Goal: Task Accomplishment & Management: Complete application form

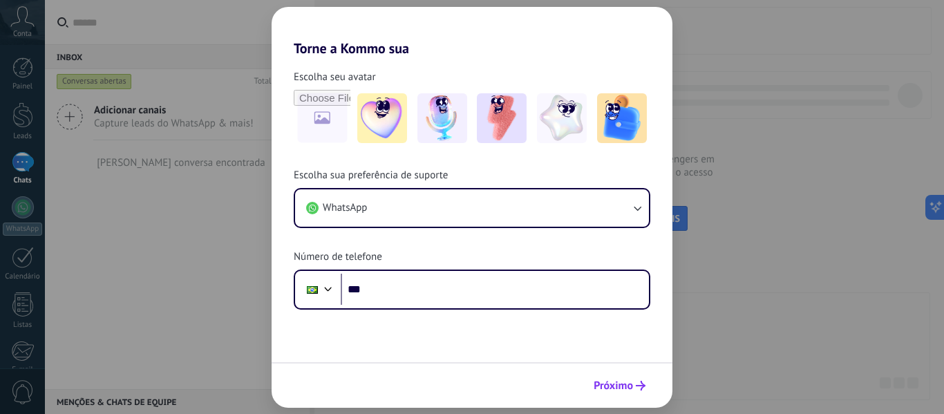
click at [616, 390] on span "Próximo" at bounding box center [612, 386] width 39 height 10
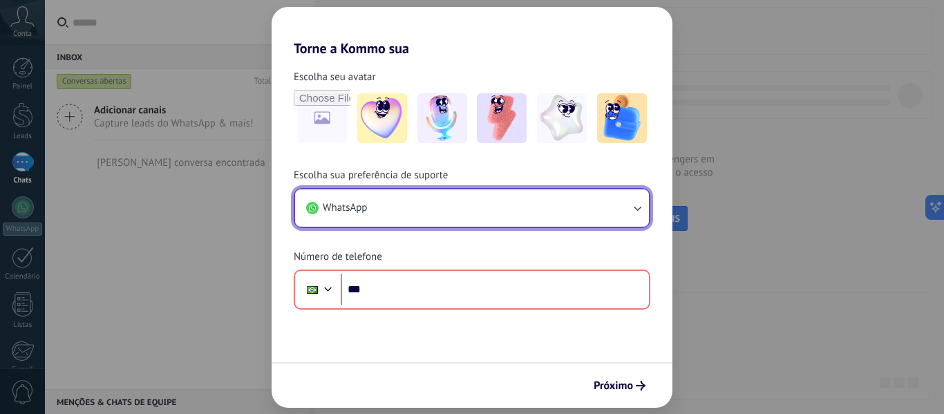
click at [444, 208] on button "WhatsApp" at bounding box center [472, 207] width 354 height 37
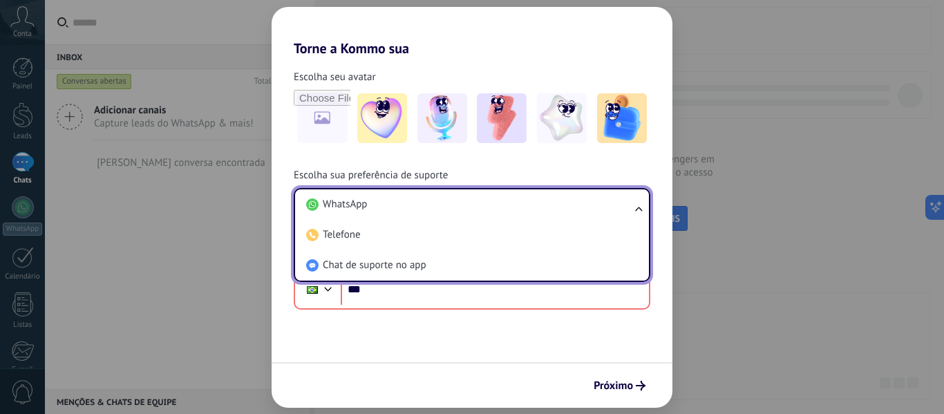
click at [412, 265] on span "Chat de suporte no app" at bounding box center [375, 265] width 104 height 14
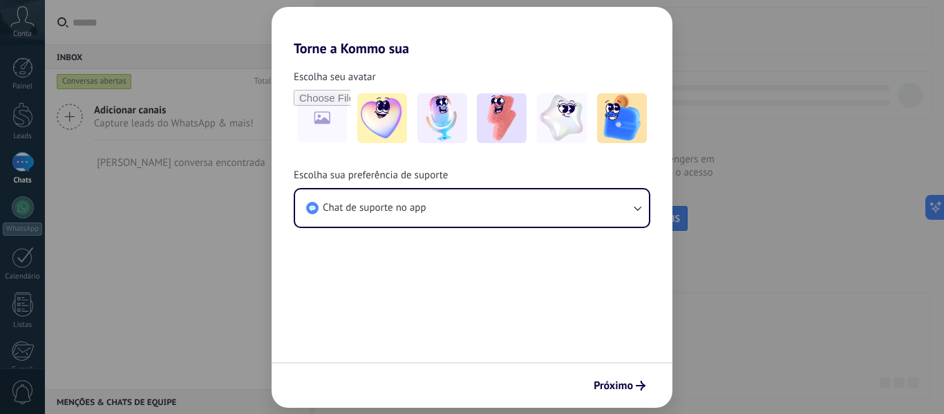
click at [640, 359] on form "Escolha seu avatar Escolha sua preferência de suporte Chat de suporte no app Pr…" at bounding box center [472, 232] width 401 height 351
click at [627, 389] on span "Próximo" at bounding box center [612, 386] width 39 height 10
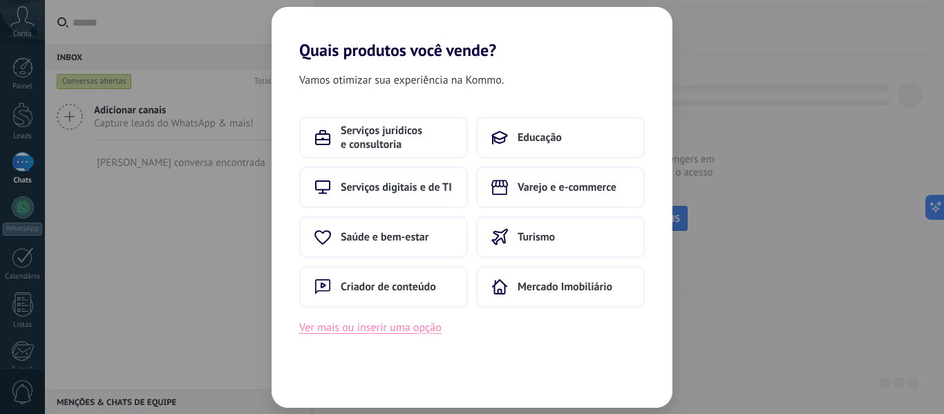
click at [395, 327] on button "Ver mais ou inserir uma opção" at bounding box center [370, 327] width 142 height 18
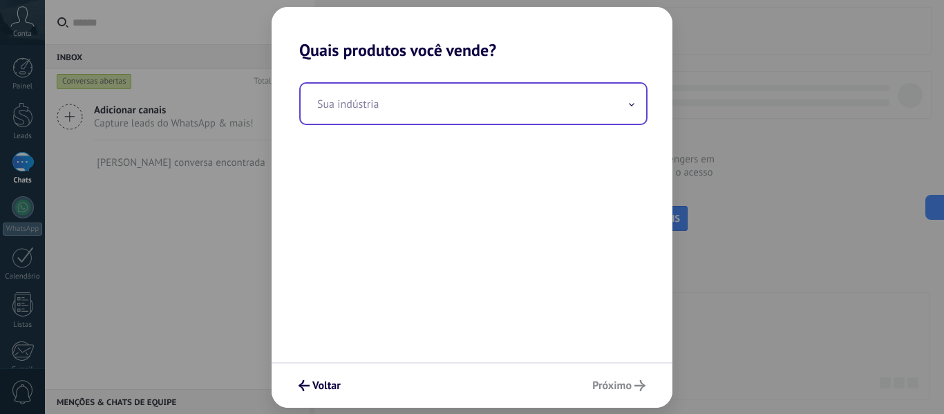
click at [471, 109] on input "text" at bounding box center [473, 104] width 345 height 40
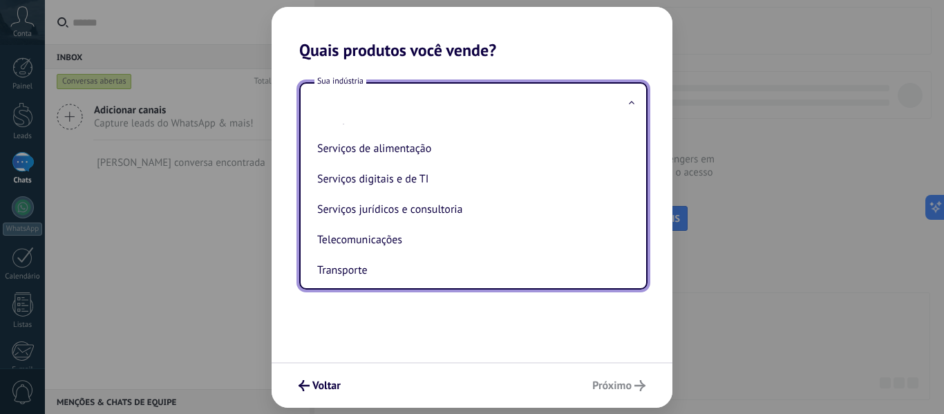
scroll to position [228, 0]
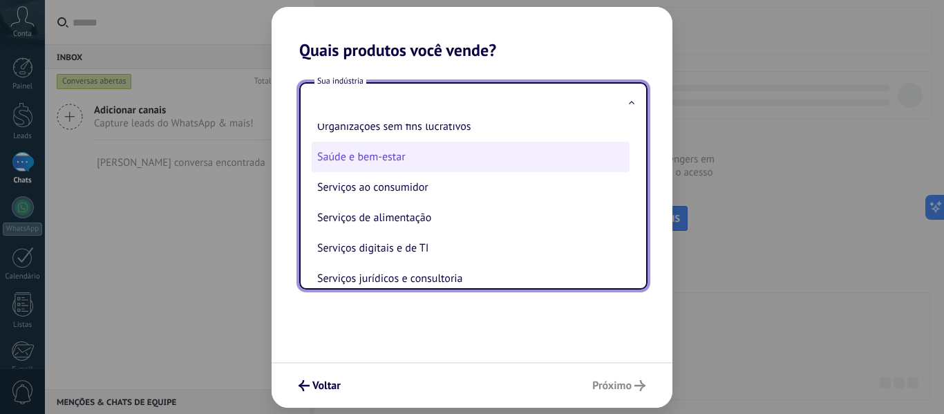
click at [459, 162] on li "Saúde e bem-estar" at bounding box center [471, 157] width 318 height 30
type input "**********"
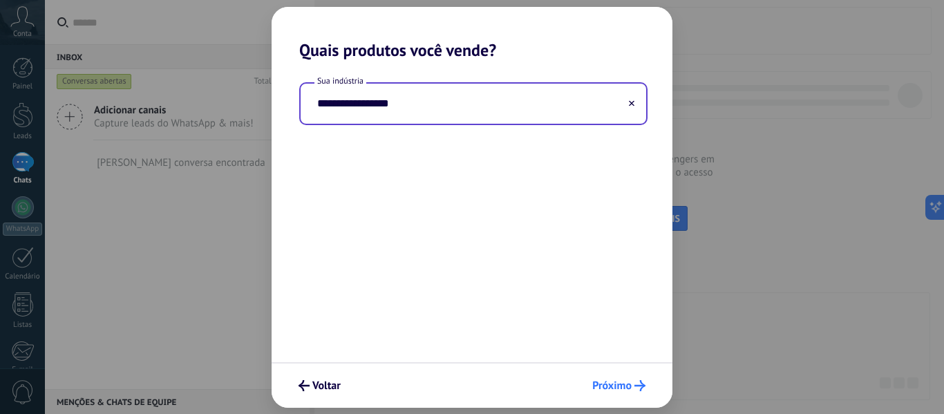
click at [617, 374] on button "Próximo" at bounding box center [619, 385] width 66 height 23
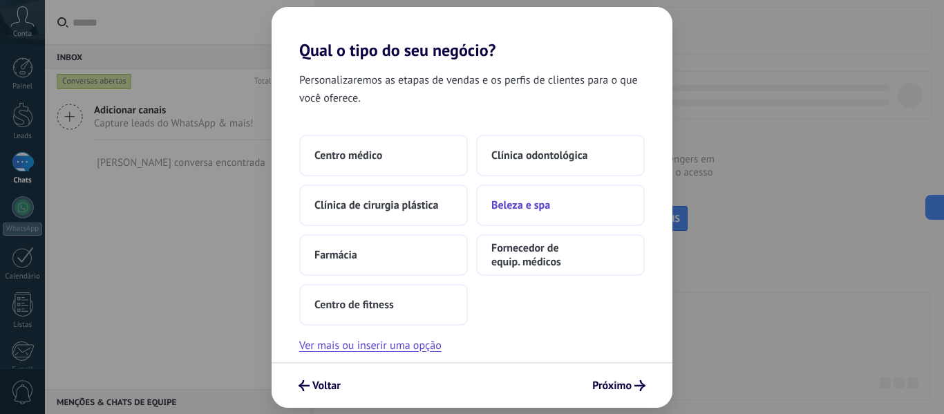
click at [564, 215] on button "Beleza e spa" at bounding box center [560, 204] width 169 height 41
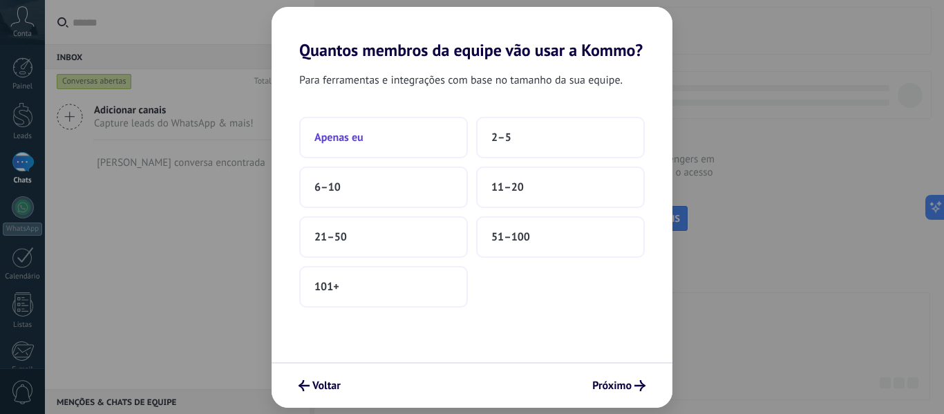
click at [446, 135] on button "Apenas eu" at bounding box center [383, 137] width 169 height 41
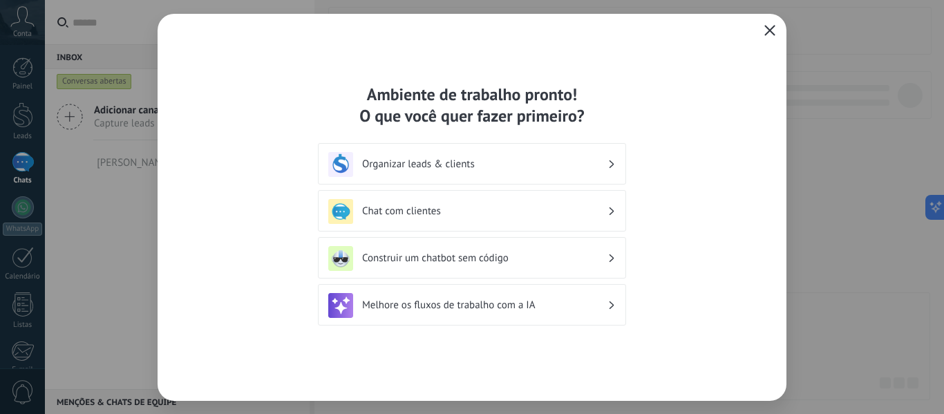
click at [611, 160] on icon at bounding box center [611, 164] width 5 height 8
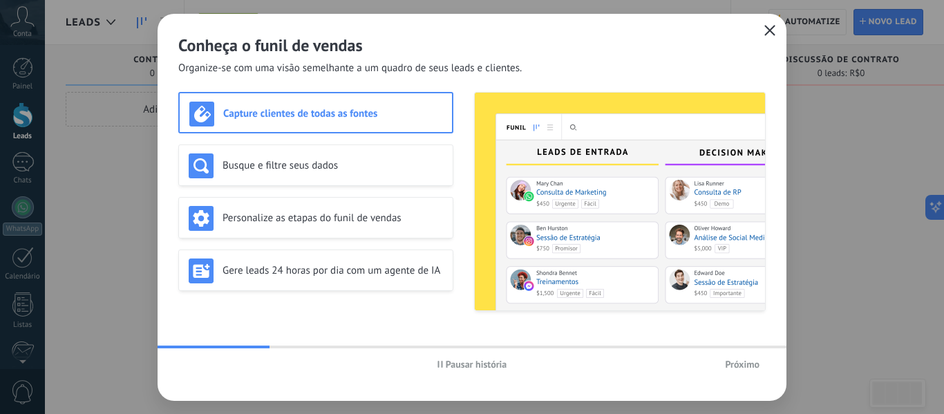
click at [752, 368] on span "Próximo" at bounding box center [742, 364] width 35 height 10
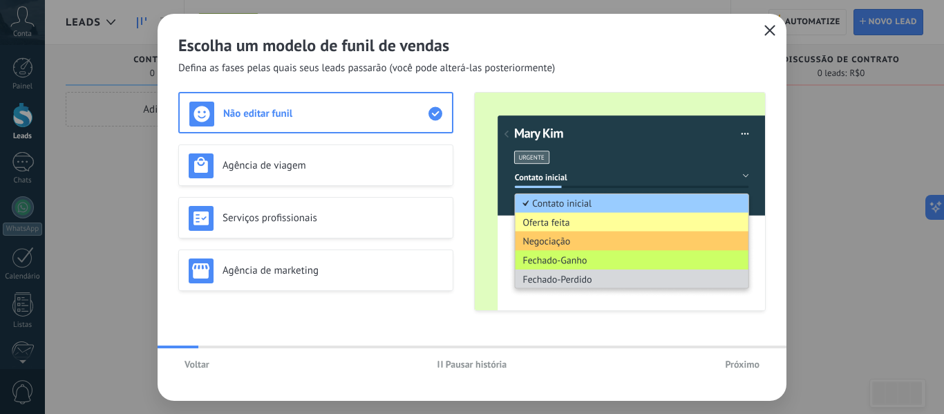
click at [752, 368] on span "Próximo" at bounding box center [742, 364] width 35 height 10
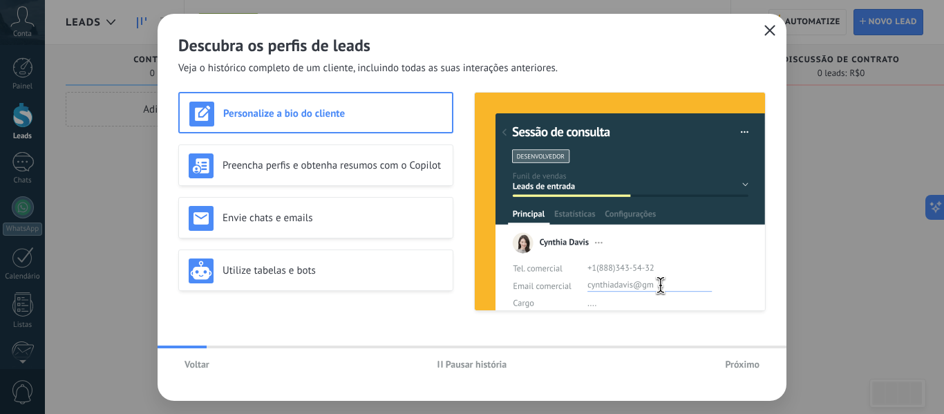
click at [752, 368] on span "Próximo" at bounding box center [742, 364] width 35 height 10
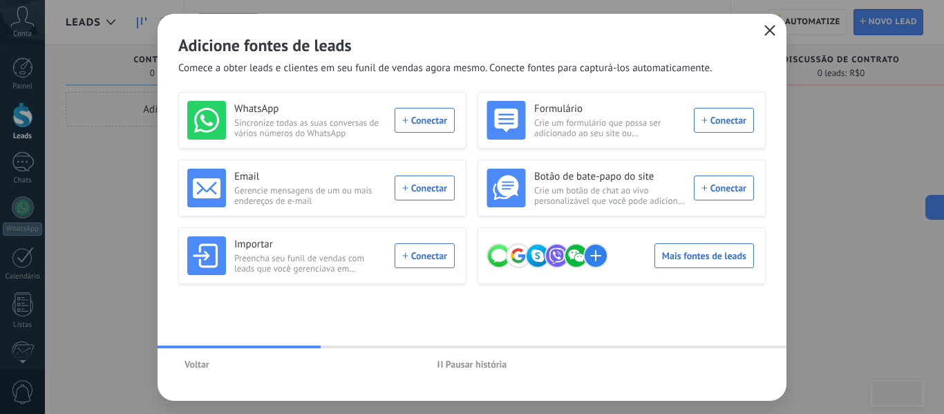
click at [730, 352] on div "Voltar Pausar história" at bounding box center [472, 364] width 629 height 32
click at [752, 349] on div "Voltar Pausar história" at bounding box center [472, 364] width 629 height 32
click at [770, 37] on button "button" at bounding box center [770, 30] width 18 height 19
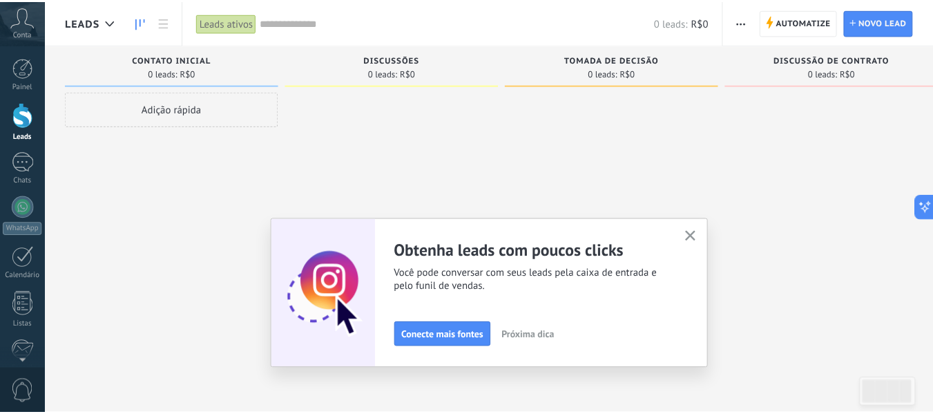
scroll to position [161, 0]
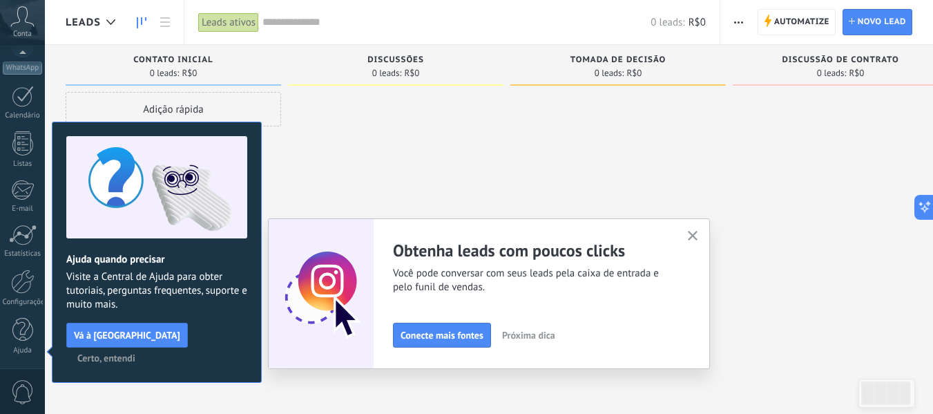
click at [692, 227] on div "Ajuste seu fluxo de trabalho Você pode criar múltiplos funis personalizados que…" at bounding box center [489, 293] width 442 height 151
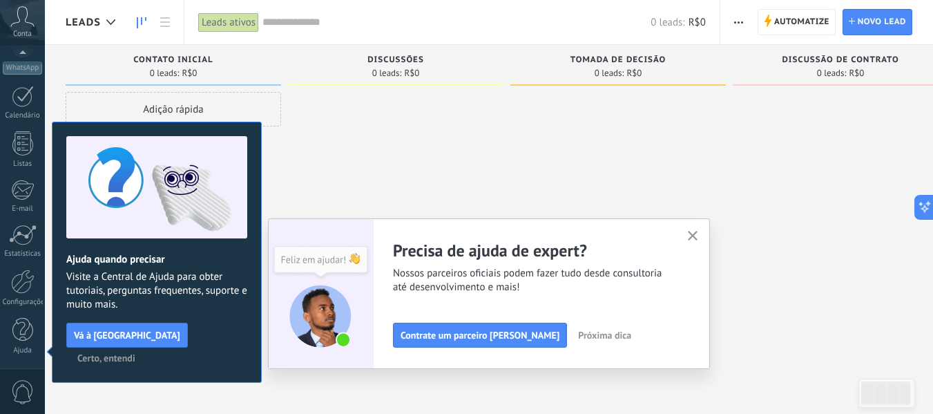
click at [698, 237] on icon "button" at bounding box center [693, 236] width 10 height 10
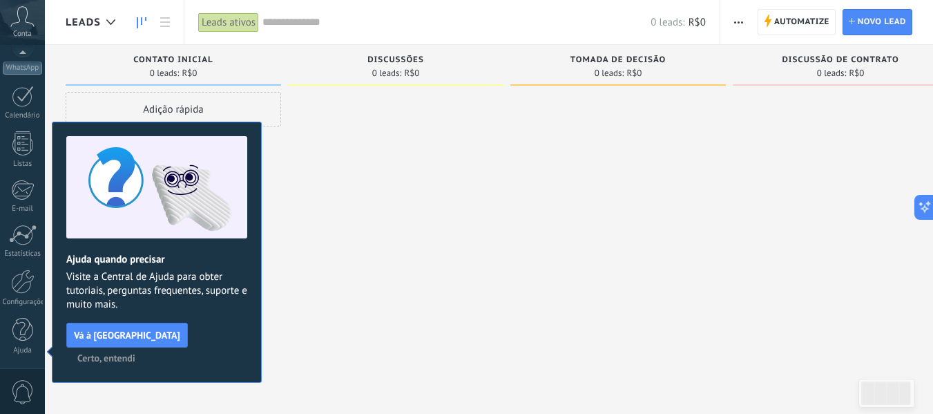
click at [428, 66] on div "Discussões" at bounding box center [396, 61] width 202 height 12
click at [165, 99] on div "Adição rápida" at bounding box center [174, 109] width 216 height 35
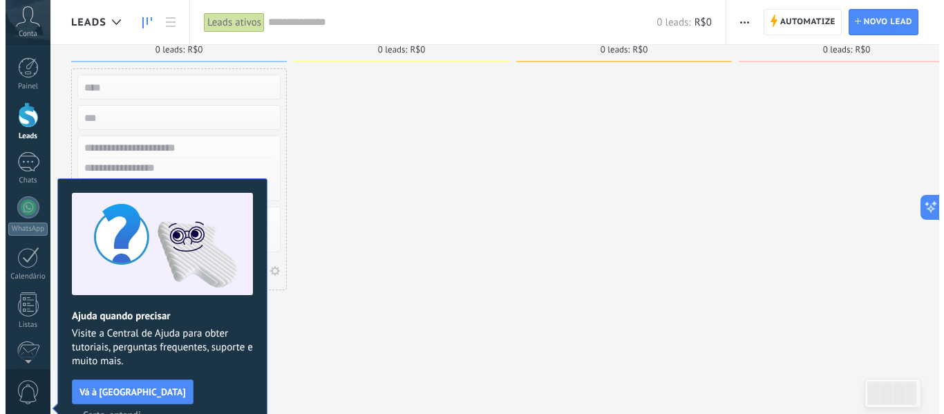
scroll to position [0, 0]
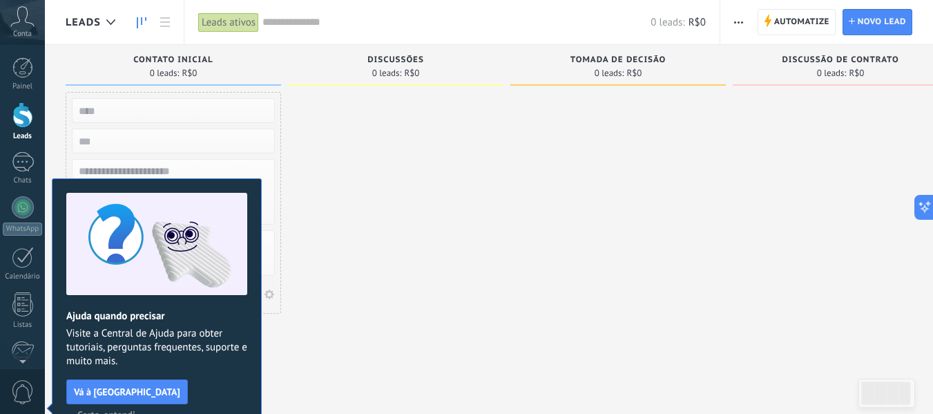
click at [32, 19] on icon at bounding box center [22, 16] width 24 height 21
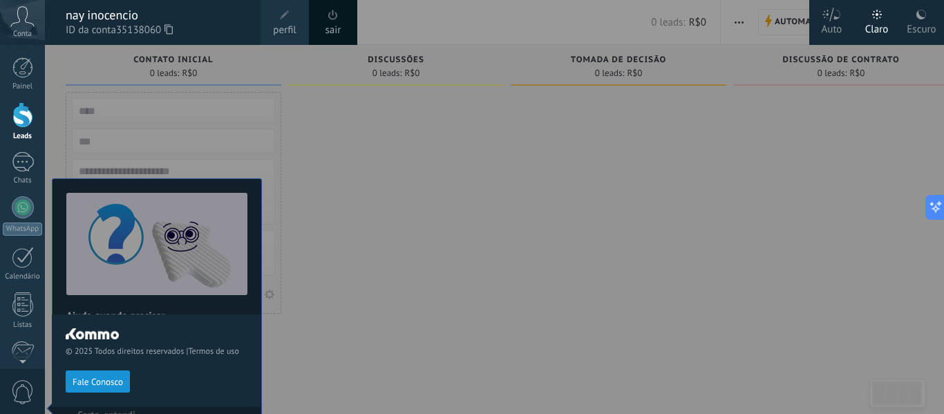
click at [535, 137] on div at bounding box center [517, 207] width 944 height 414
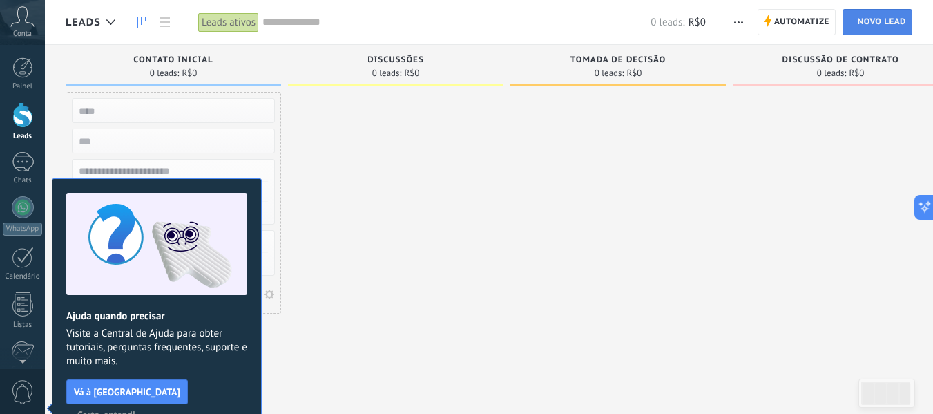
click at [858, 21] on span "Novo lead" at bounding box center [882, 22] width 48 height 25
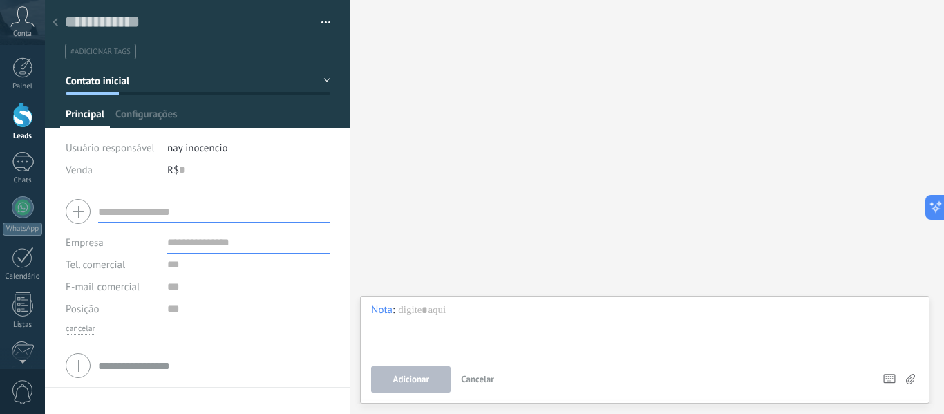
click at [153, 107] on div at bounding box center [198, 64] width 306 height 128
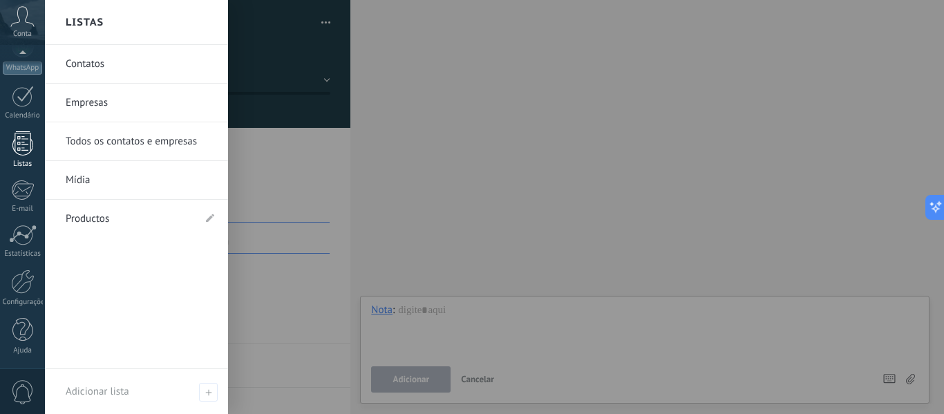
click at [35, 157] on link "Listas" at bounding box center [22, 149] width 45 height 37
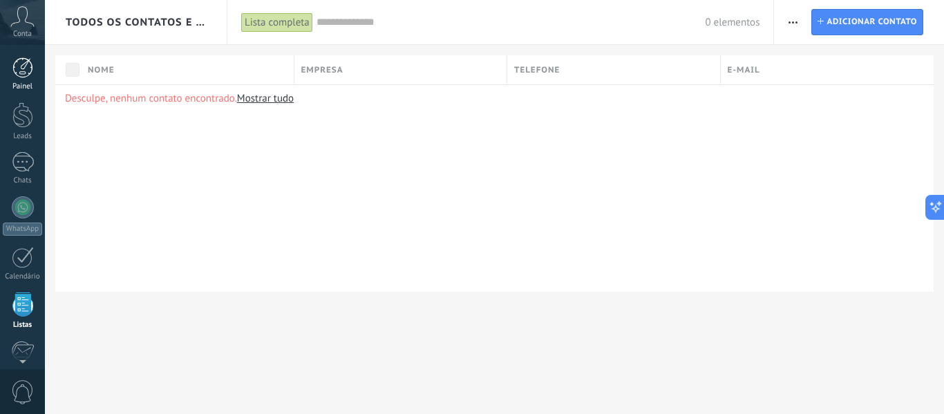
click at [24, 59] on div at bounding box center [22, 67] width 21 height 21
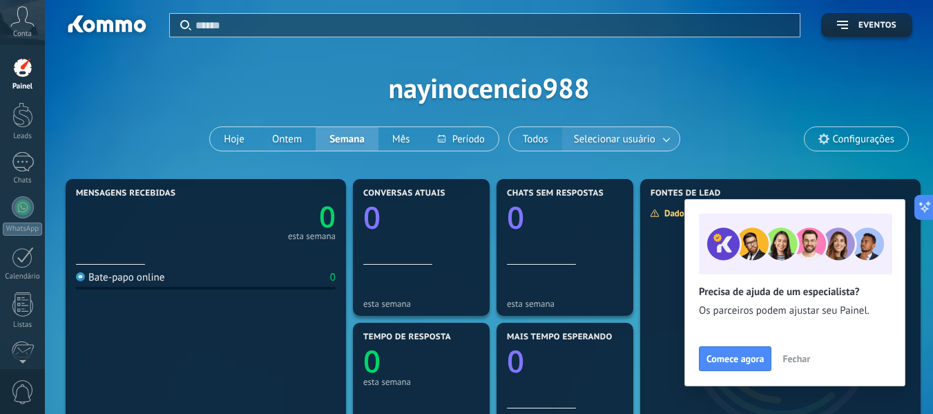
click at [653, 145] on span "Selecionar usuário" at bounding box center [614, 139] width 87 height 19
click at [868, 131] on span "Configurações" at bounding box center [857, 138] width 104 height 23
